Goal: Check status

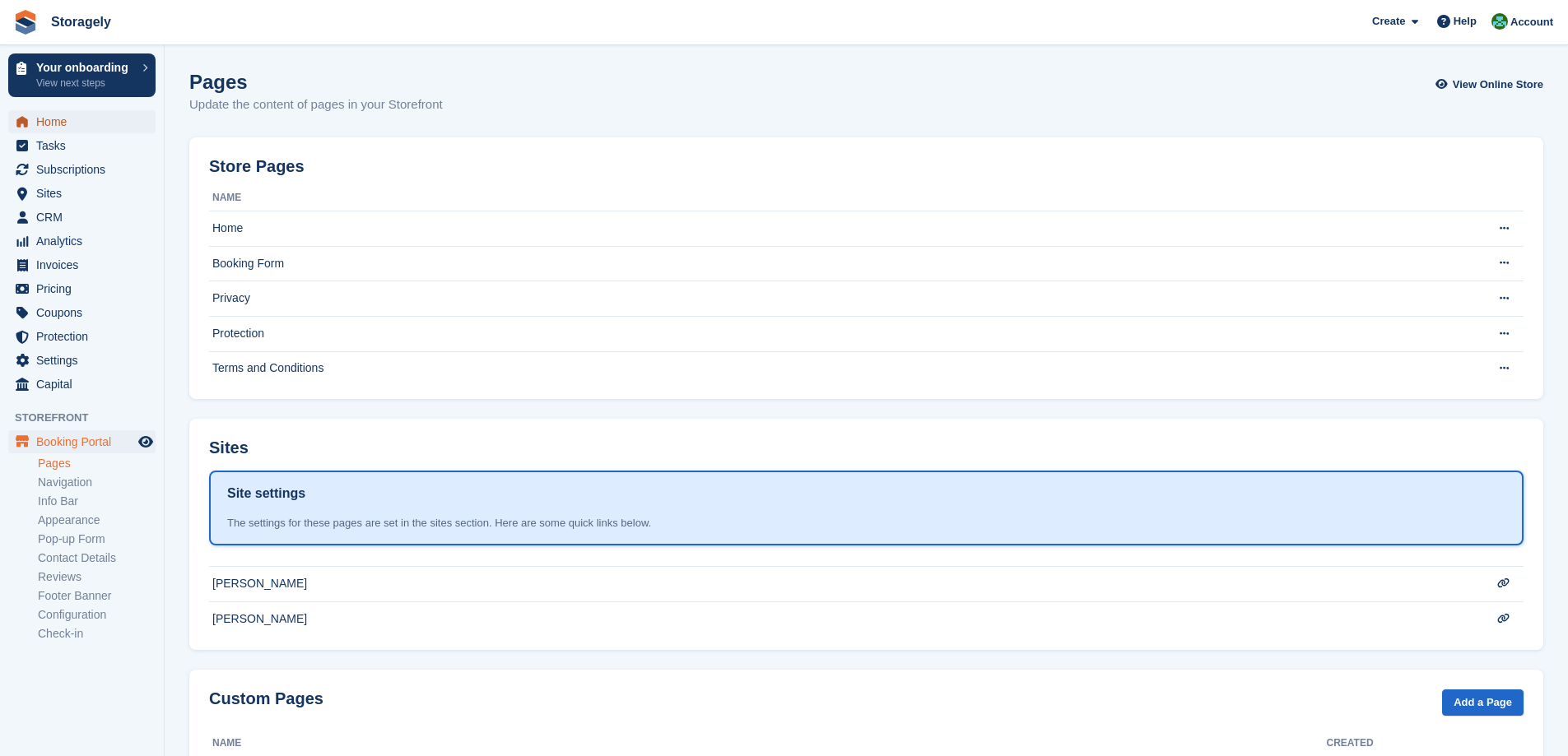
click at [68, 118] on span "Home" at bounding box center [86, 121] width 99 height 23
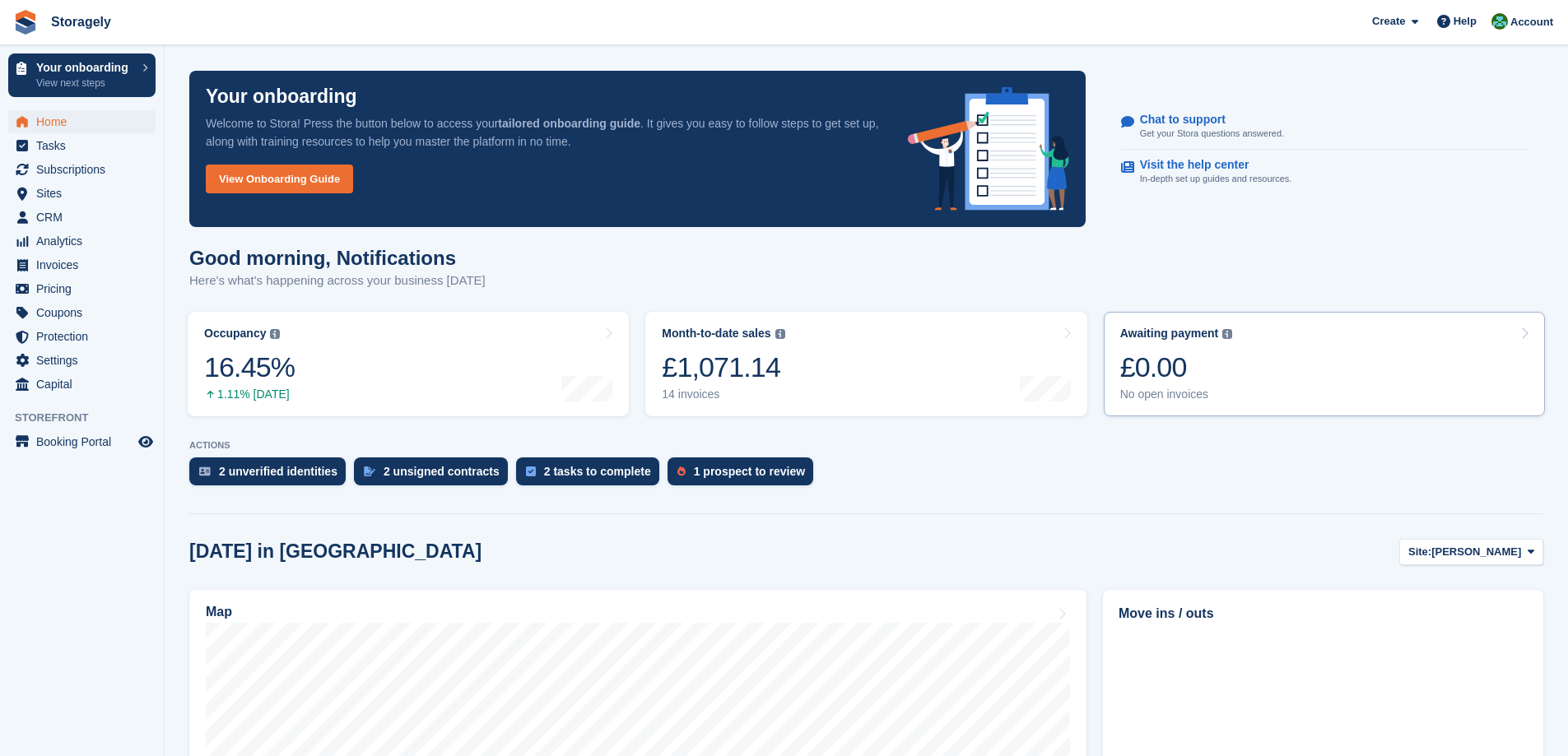
click at [1214, 357] on div "£0.00" at bounding box center [1176, 368] width 112 height 34
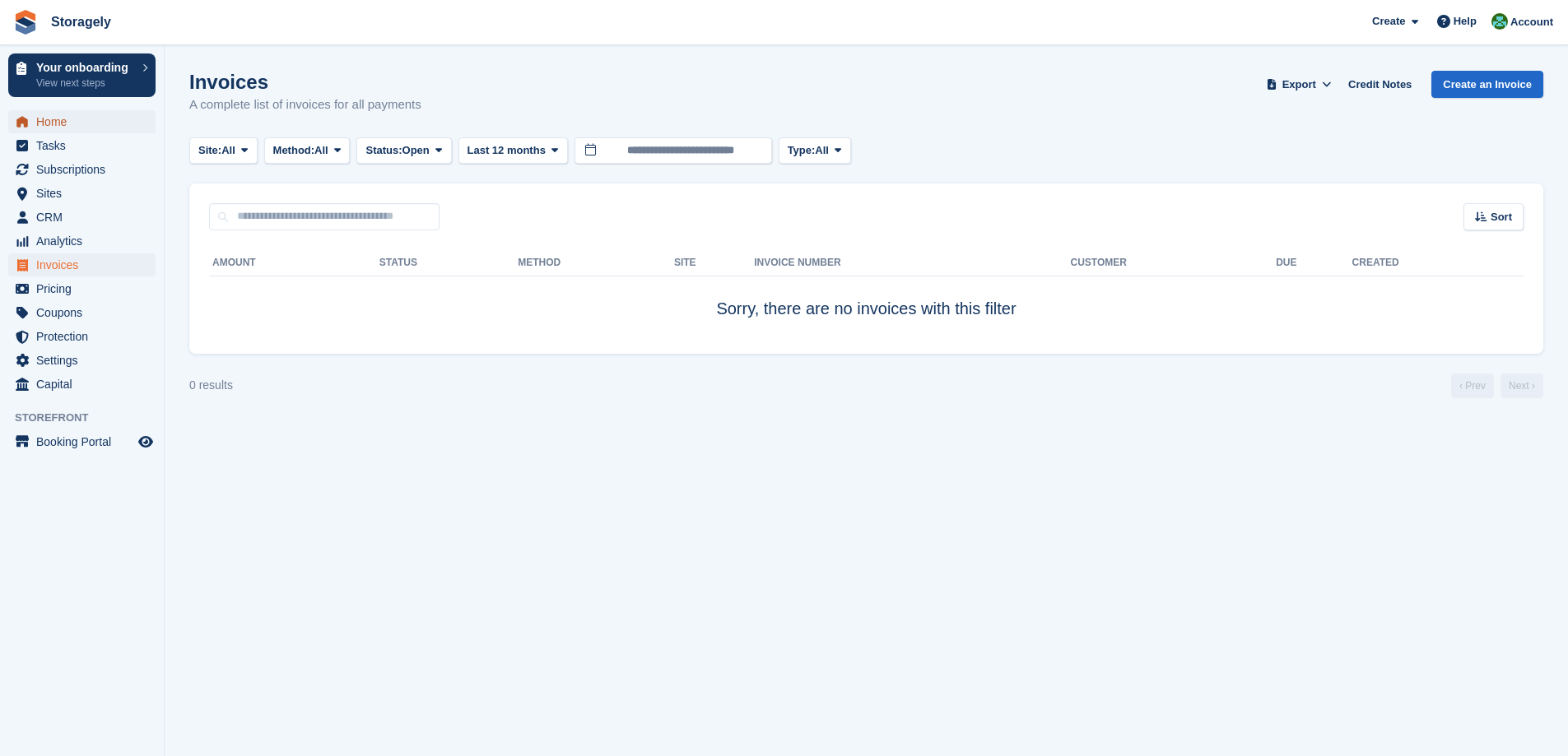
click at [60, 123] on span "Home" at bounding box center [86, 121] width 99 height 23
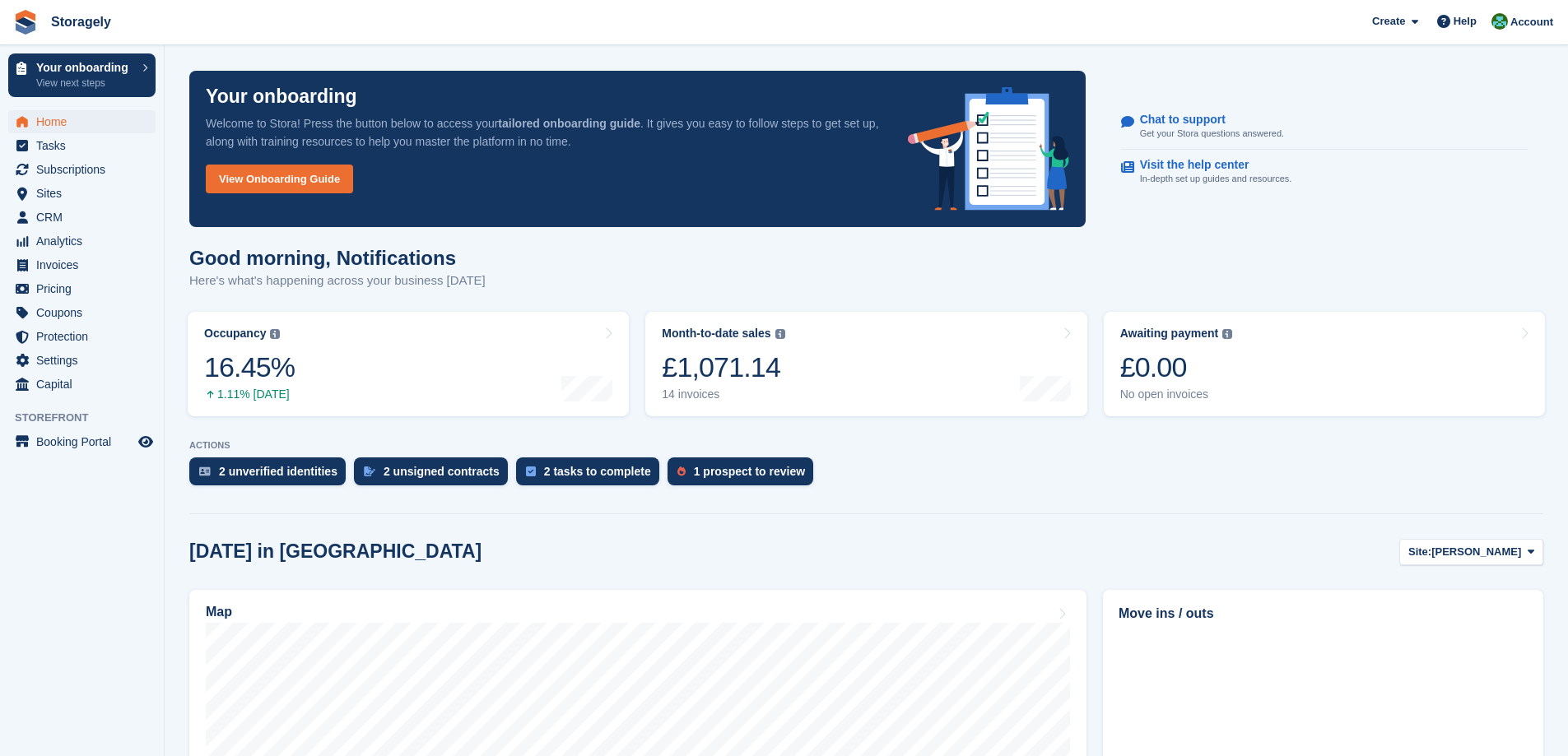
click at [455, 556] on div "Today in Dudley Site: Dudley Dudley Preston" at bounding box center [865, 553] width 1353 height 28
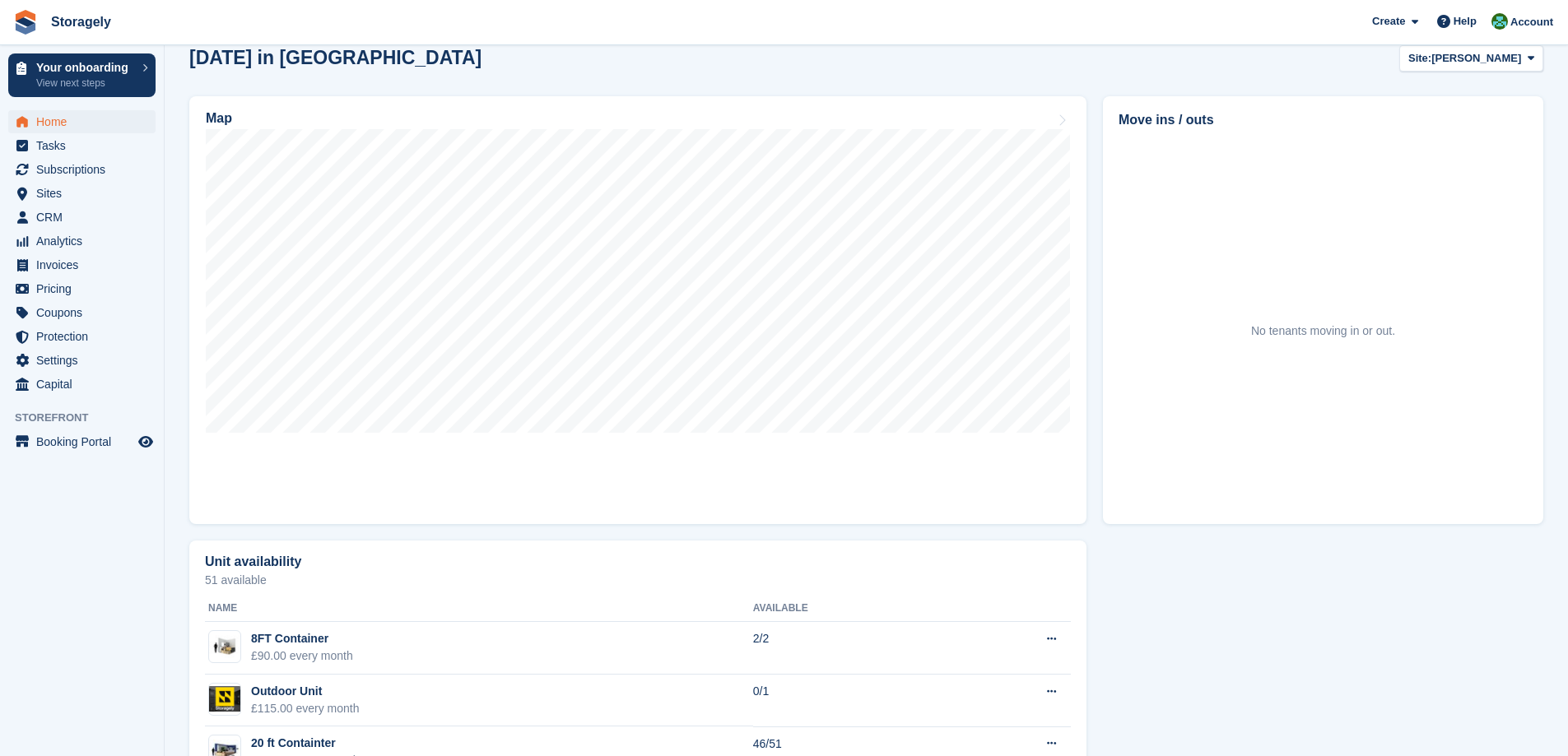
scroll to position [606, 0]
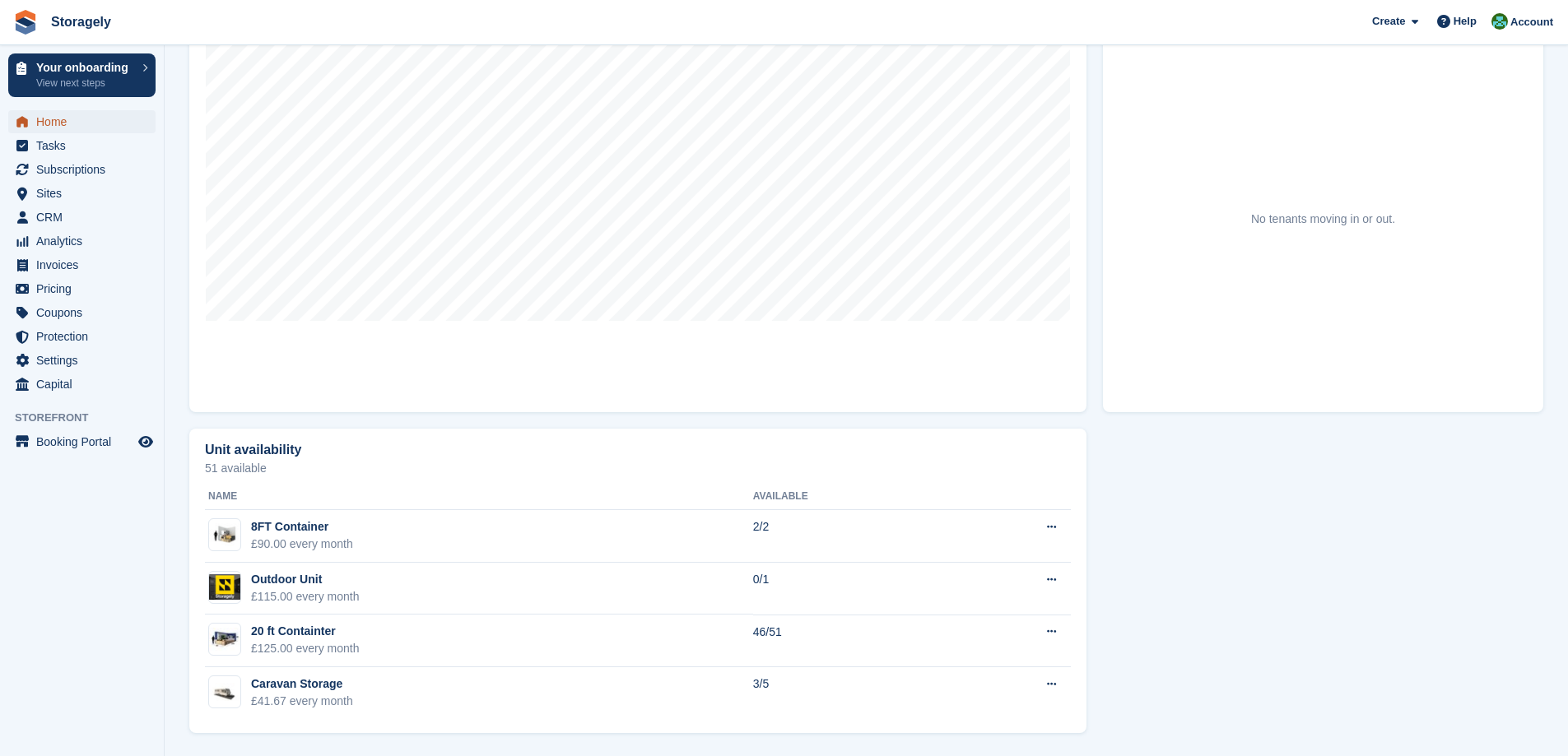
click at [96, 115] on span "Home" at bounding box center [86, 121] width 99 height 23
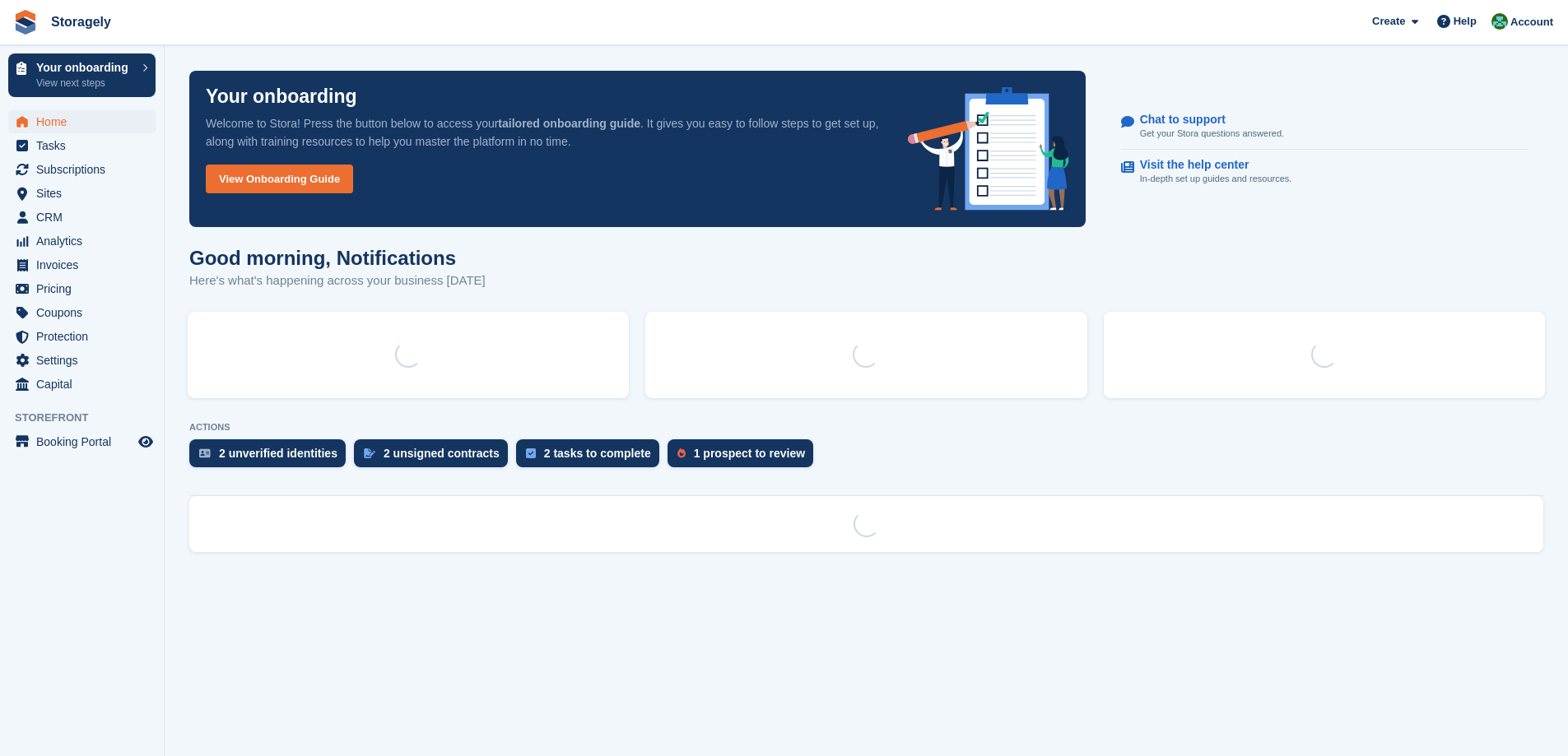
scroll to position [0, 0]
